Goal: Find specific page/section: Find specific page/section

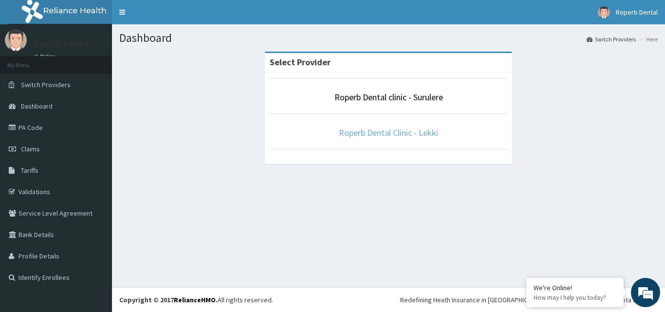
click at [381, 127] on link "Roperb Dental Clinic - Lekki" at bounding box center [388, 132] width 99 height 11
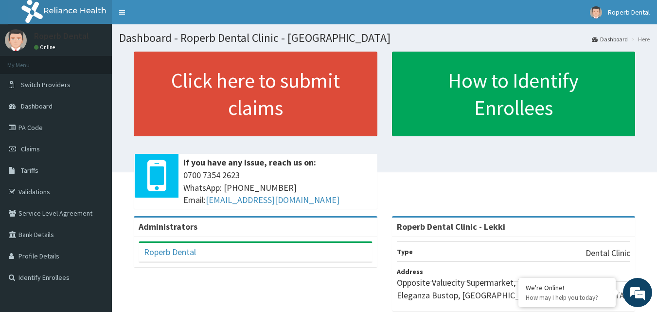
click at [381, 127] on div "Click here to submit claims If you have any issue, reach us on: [PHONE_NUMBER] …" at bounding box center [255, 134] width 258 height 164
